Goal: Find specific page/section

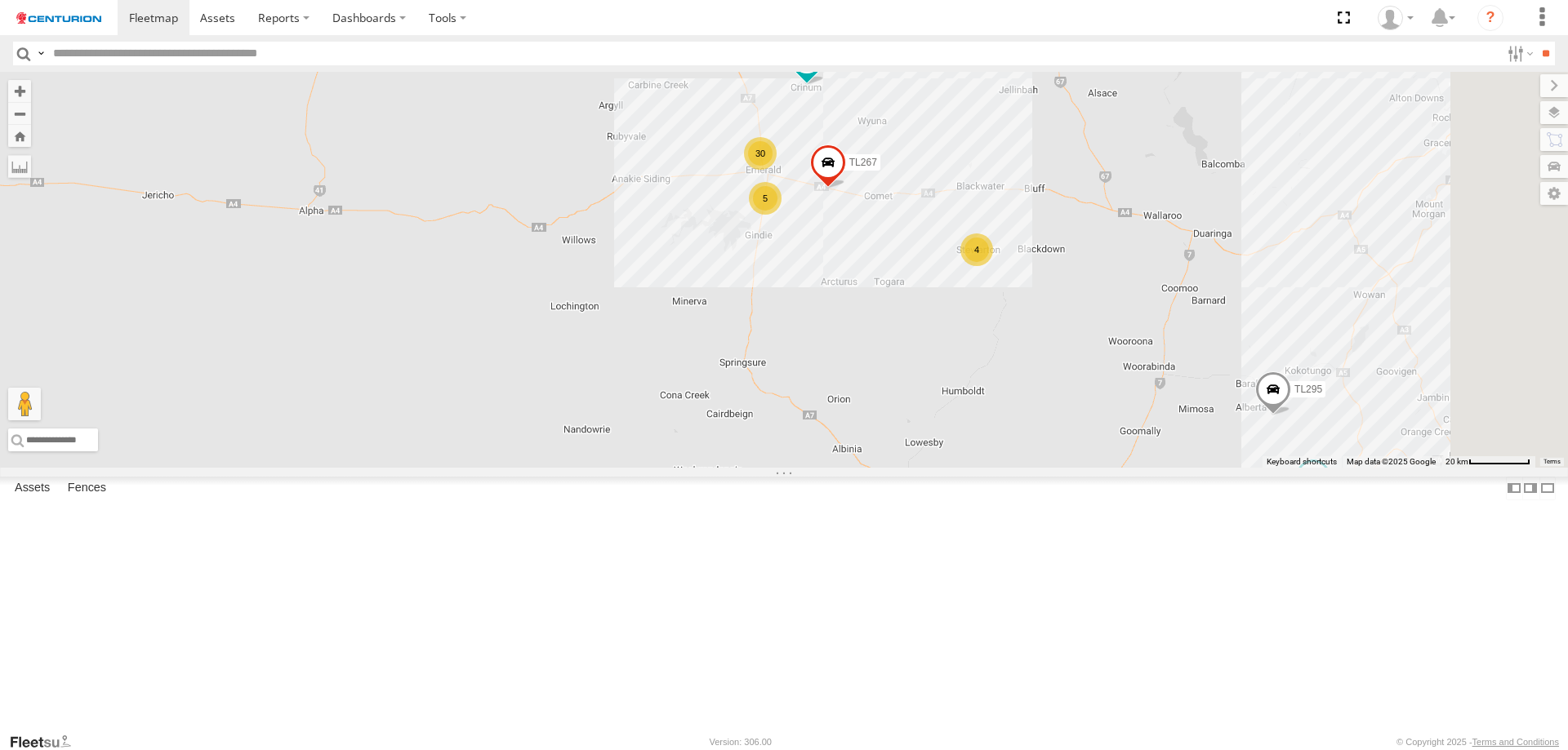
drag, startPoint x: 1370, startPoint y: 372, endPoint x: 1028, endPoint y: 313, distance: 347.1
click at [1054, 315] on div "F0359 TY012 TL250 TL284 D0474 FT454 PM850 MV226 Cage101 F0403 D0557 LL156 F0400…" at bounding box center [784, 269] width 1568 height 396
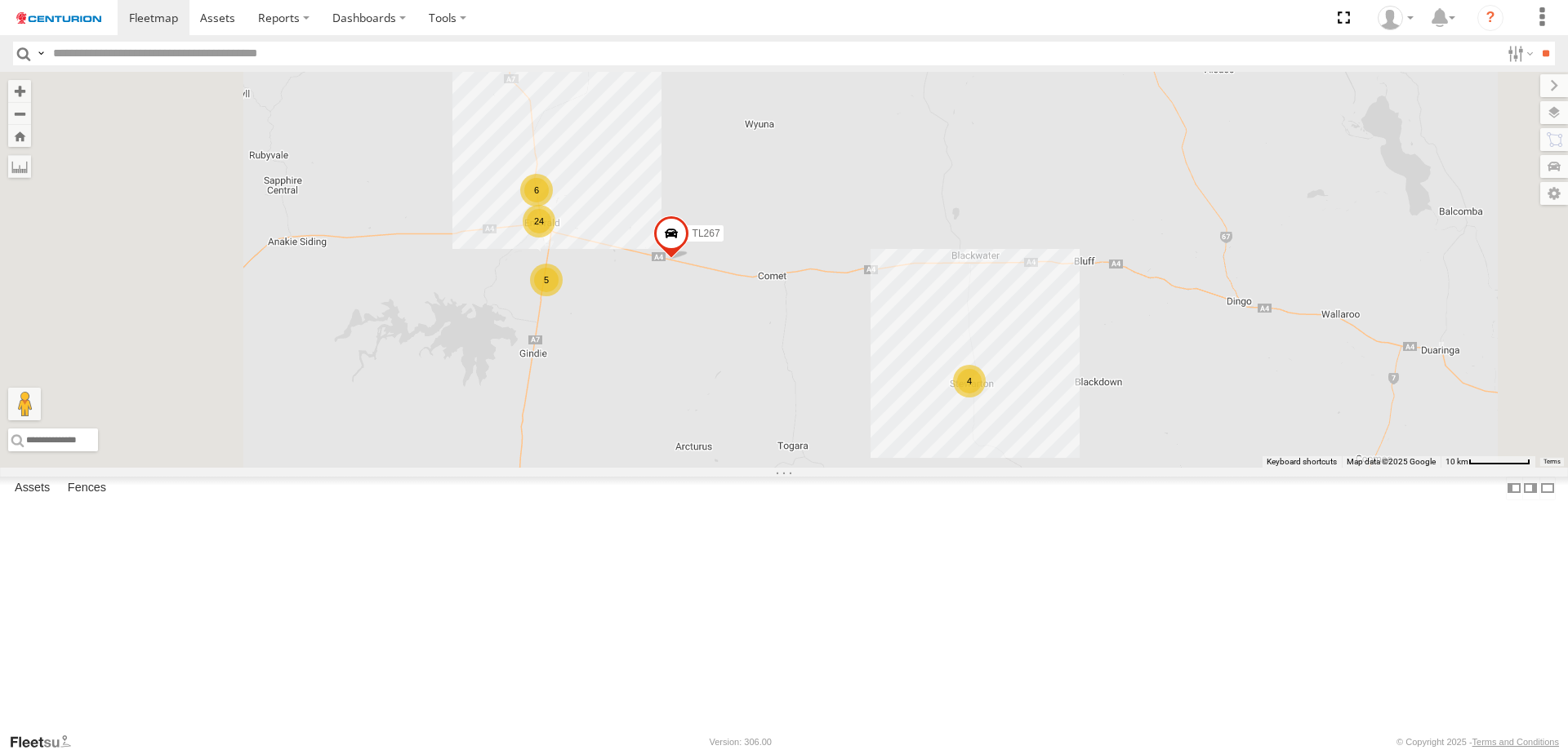
drag, startPoint x: 709, startPoint y: 222, endPoint x: 786, endPoint y: 396, distance: 190.3
click at [786, 396] on div "Cage057 TL126 PM689 TL267 Cage135 TL295 6 24 4 5" at bounding box center [784, 269] width 1568 height 396
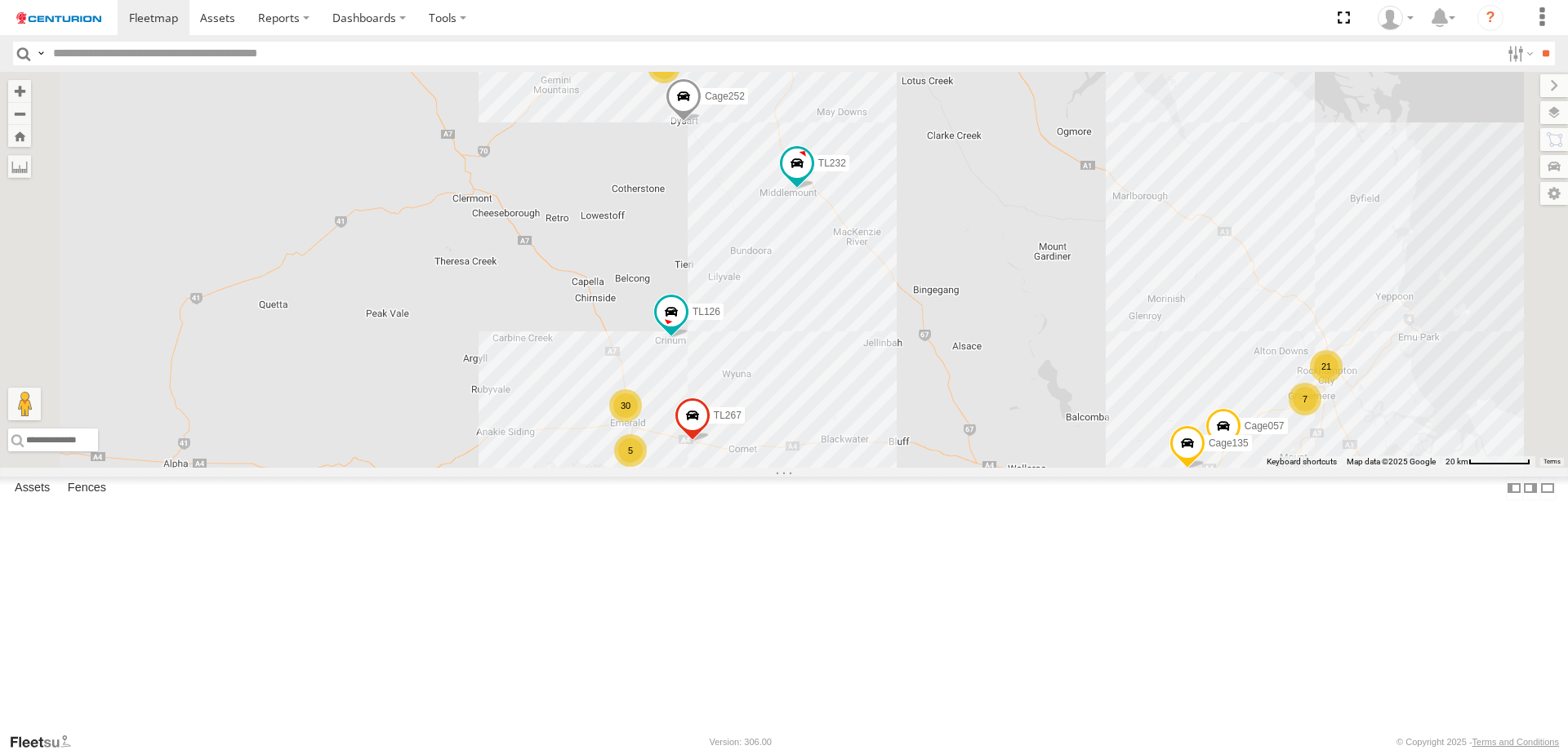
drag, startPoint x: 762, startPoint y: 251, endPoint x: 836, endPoint y: 409, distance: 174.5
click at [836, 409] on div "Cage057 TL126 PM689 TL267 Cage135 TL295 TL232 21 30 2 4 7 PM686 5 2 2 Cage252" at bounding box center [784, 269] width 1568 height 396
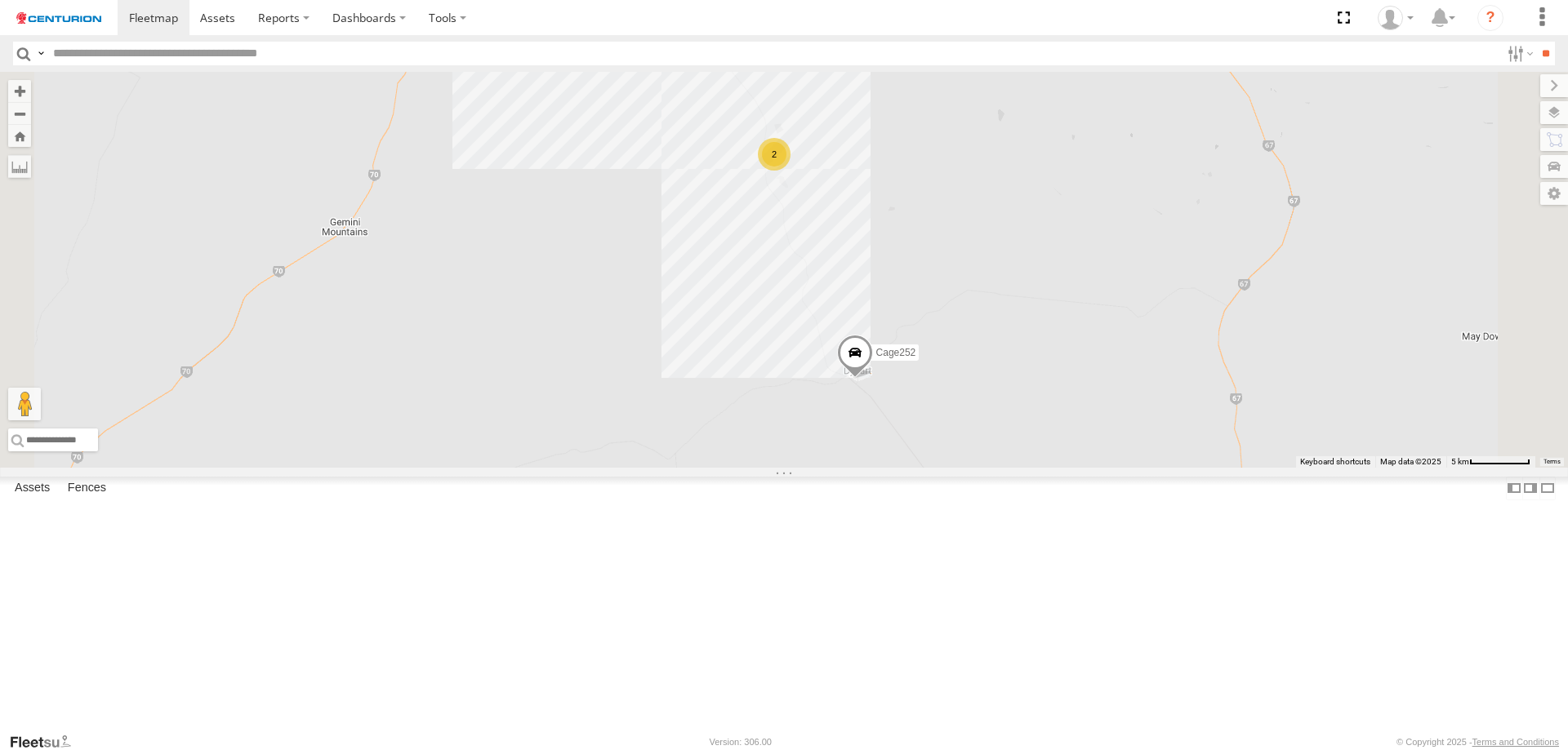
drag, startPoint x: 797, startPoint y: 251, endPoint x: 929, endPoint y: 504, distance: 285.4
click at [929, 468] on div "Cage057 TL126 PM689 TL267 Cage135 TL295 TL232 PM686 Cage252 Cage200 2 7" at bounding box center [784, 269] width 1568 height 396
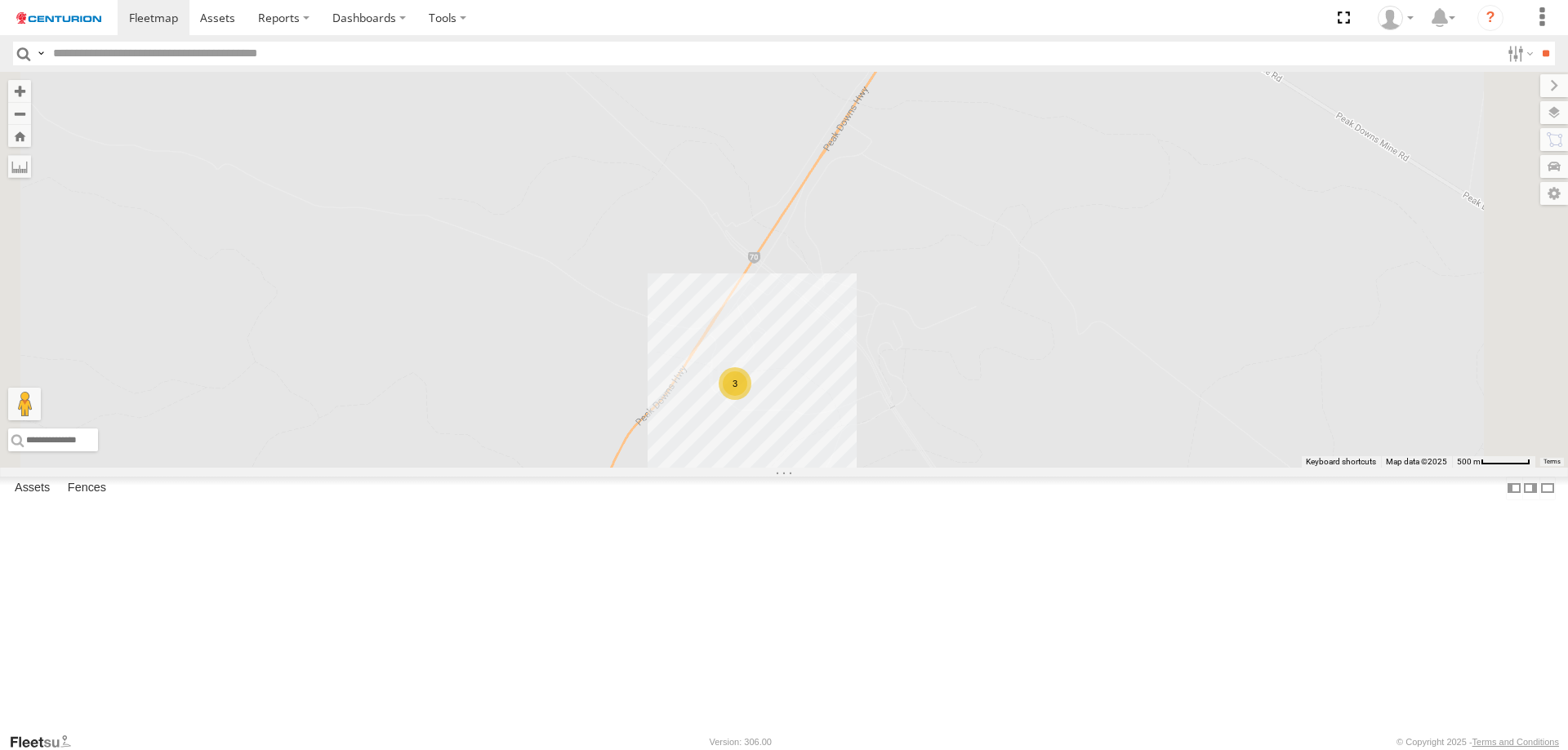
click at [200, 56] on input "text" at bounding box center [773, 54] width 1454 height 24
type input "*****"
click at [1536, 42] on input "**" at bounding box center [1546, 54] width 19 height 24
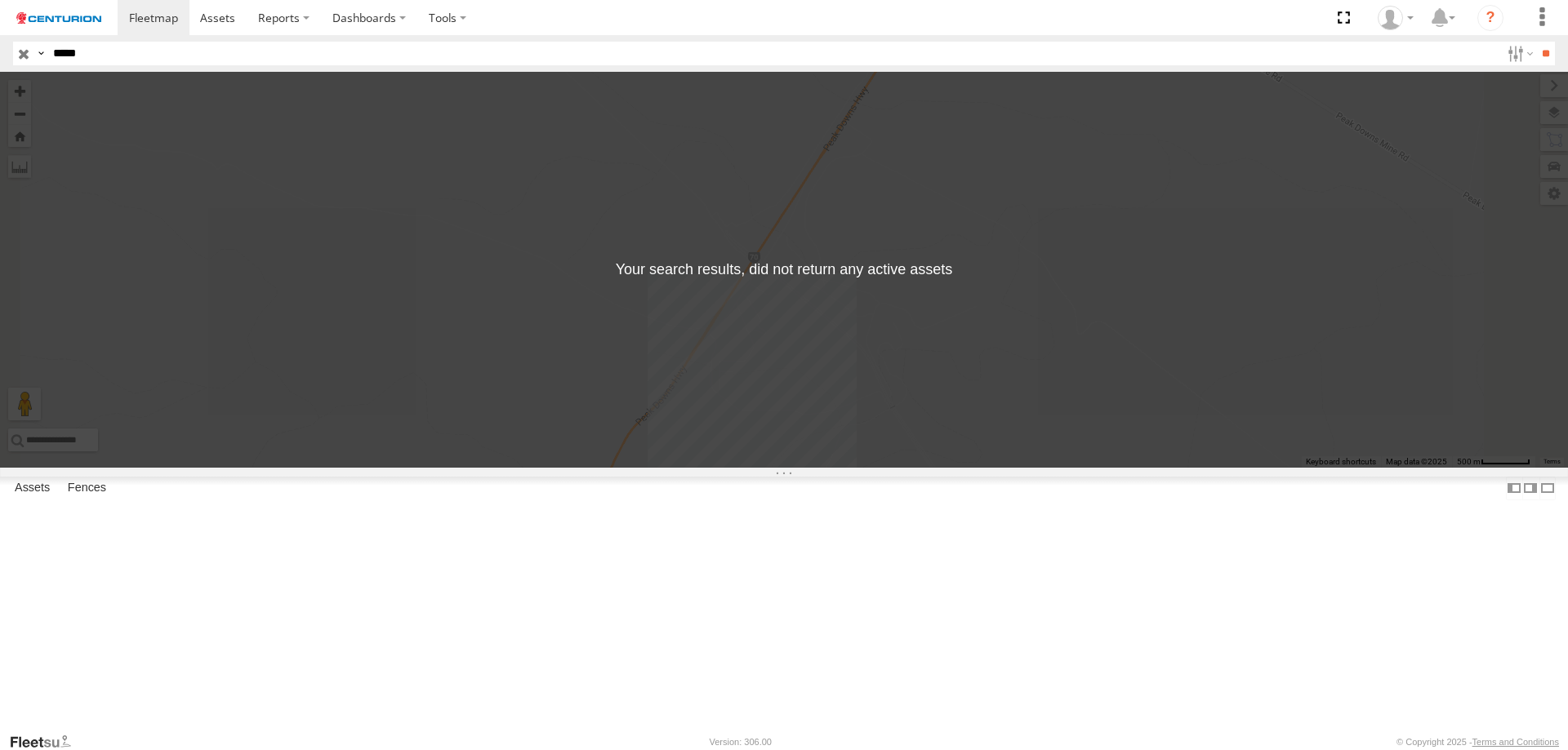
click at [26, 52] on input "button" at bounding box center [23, 54] width 21 height 24
